Goal: Transaction & Acquisition: Obtain resource

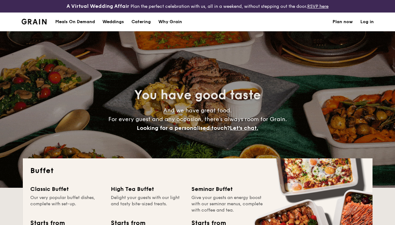
select select
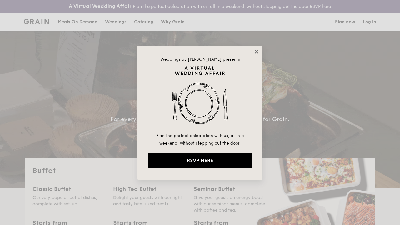
click at [257, 53] on icon at bounding box center [257, 52] width 6 height 6
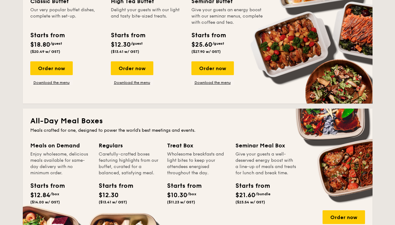
scroll to position [250, 0]
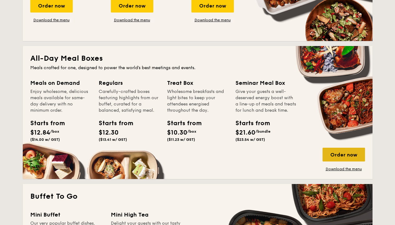
click at [347, 158] on div "Order now" at bounding box center [344, 154] width 42 height 14
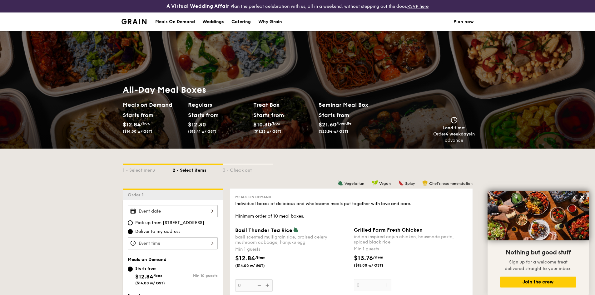
click at [205, 106] on h2 "Regulars" at bounding box center [218, 105] width 60 height 9
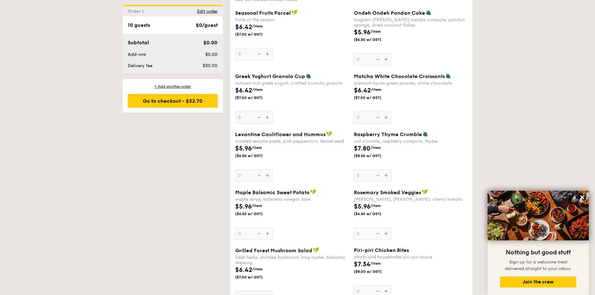
scroll to position [375, 0]
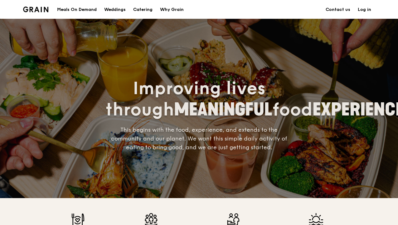
scroll to position [187, 0]
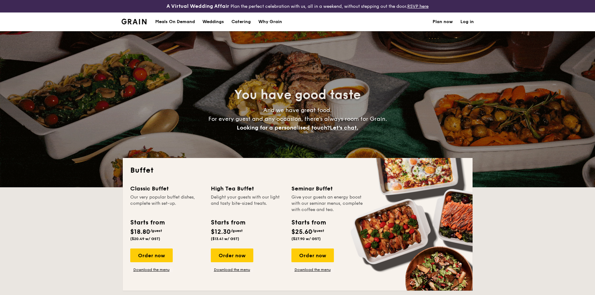
select select
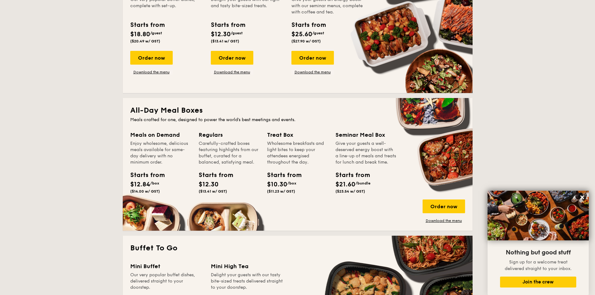
scroll to position [156, 0]
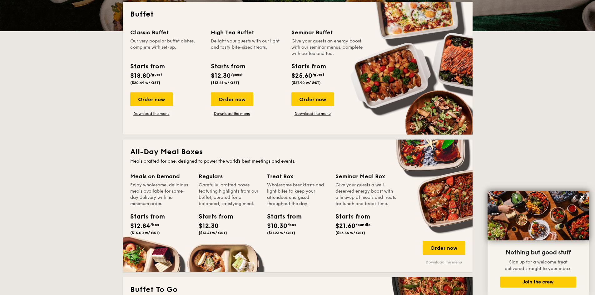
click at [434, 260] on link "Download the menu" at bounding box center [444, 262] width 42 height 5
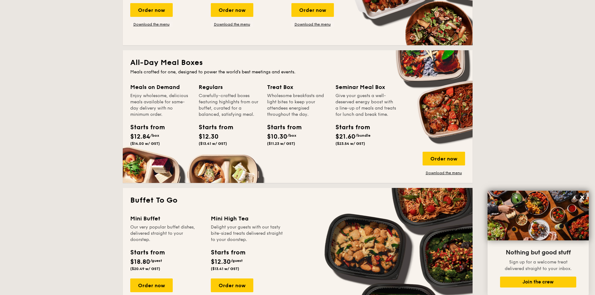
scroll to position [344, 0]
